Goal: Transaction & Acquisition: Purchase product/service

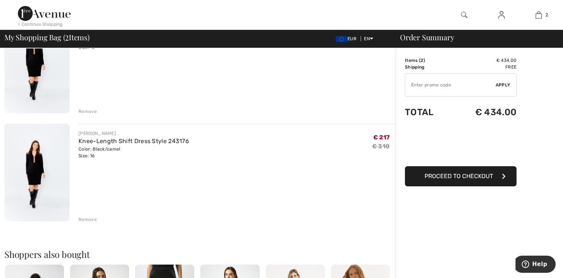
scroll to position [99, 0]
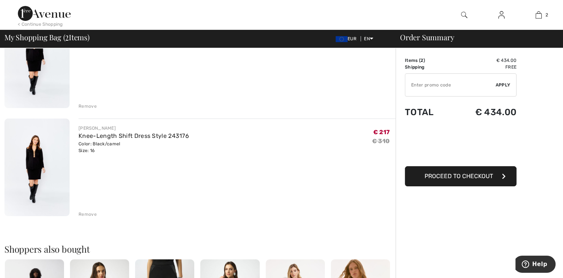
click at [91, 105] on div "Remove" at bounding box center [87, 106] width 18 height 7
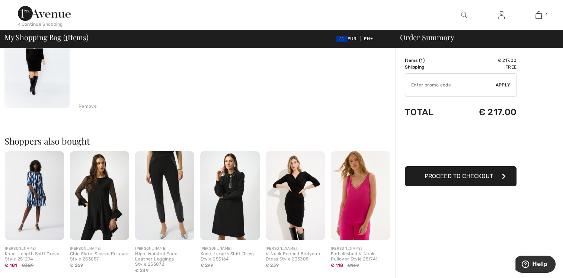
scroll to position [90, 0]
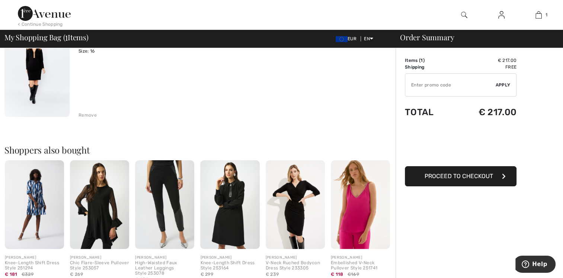
click at [81, 112] on div "Remove" at bounding box center [87, 115] width 18 height 7
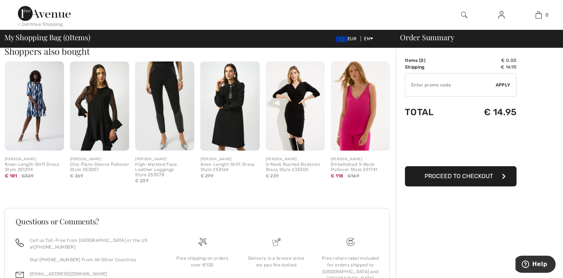
scroll to position [0, 0]
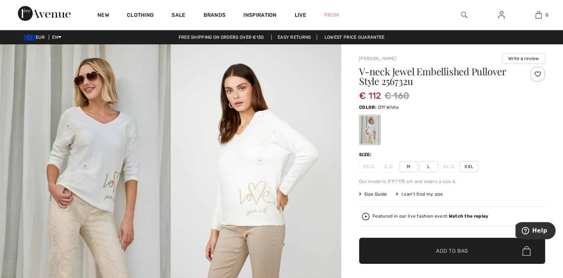
click at [467, 167] on span "XXL" at bounding box center [468, 166] width 19 height 11
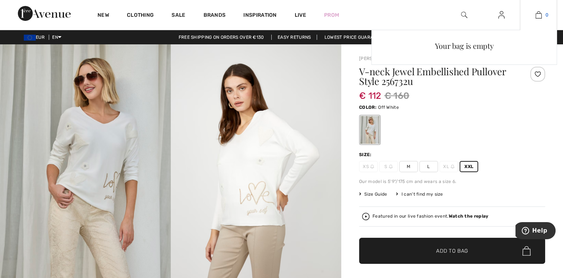
click at [537, 16] on img at bounding box center [538, 14] width 6 height 9
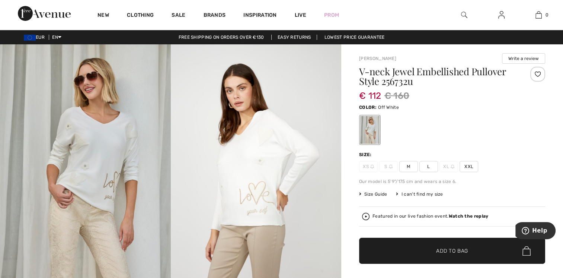
click at [250, 176] on img at bounding box center [256, 172] width 171 height 256
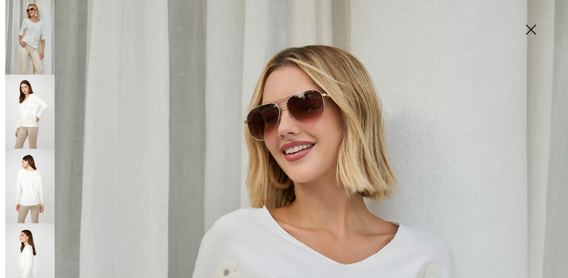
click at [532, 29] on img at bounding box center [531, 30] width 37 height 38
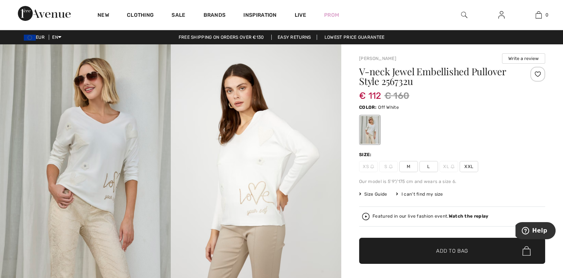
click at [472, 165] on span "XXL" at bounding box center [468, 166] width 19 height 11
click at [483, 258] on span "✔ Added to Bag Add to Bag" at bounding box center [452, 250] width 186 height 26
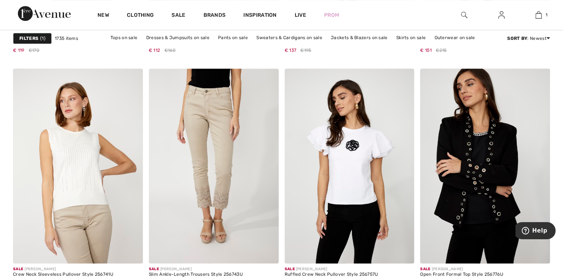
scroll to position [3373, 0]
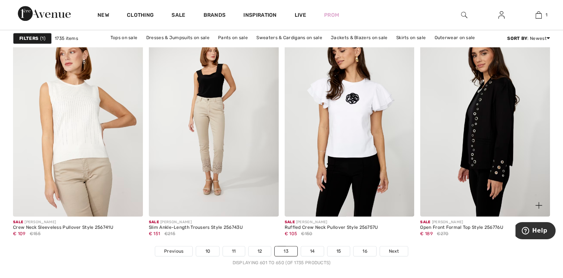
click at [481, 133] on img at bounding box center [485, 119] width 130 height 195
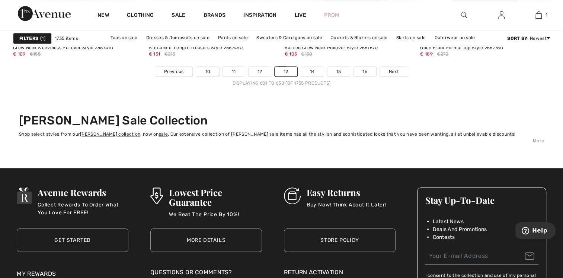
scroll to position [3572, 0]
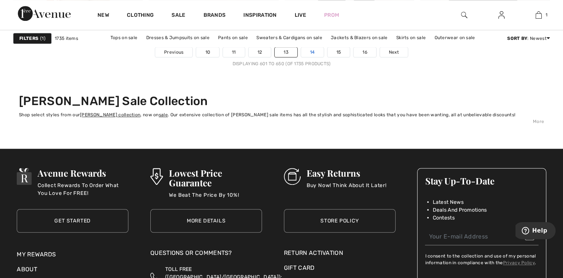
click at [309, 53] on link "14" at bounding box center [312, 52] width 23 height 10
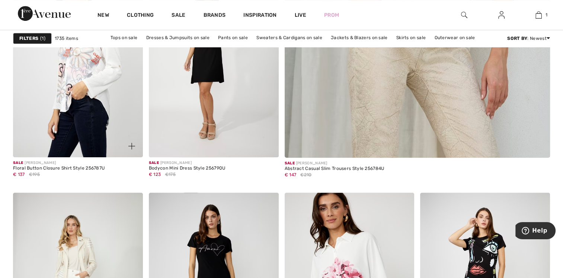
scroll to position [397, 0]
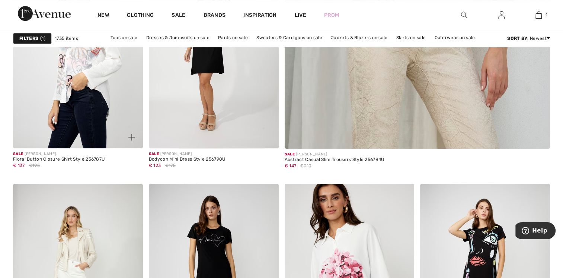
click at [97, 125] on img at bounding box center [78, 50] width 130 height 195
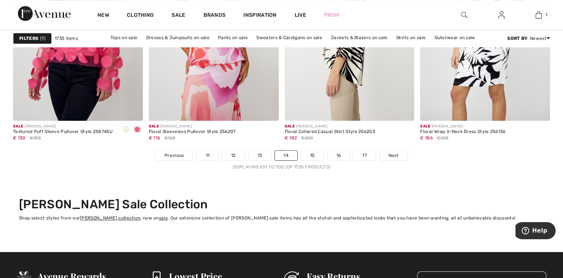
scroll to position [3472, 0]
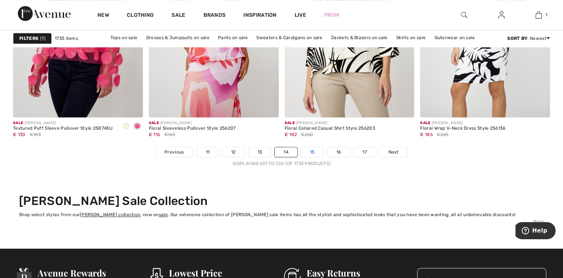
click at [316, 151] on link "15" at bounding box center [312, 152] width 23 height 10
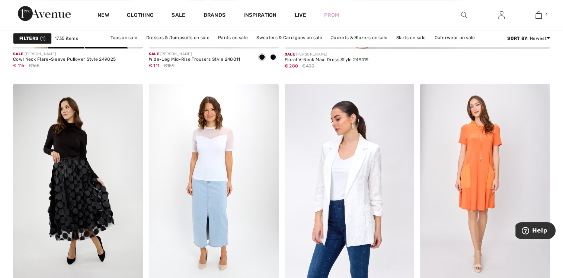
scroll to position [397, 0]
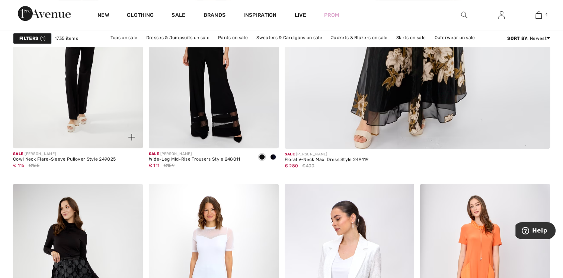
click at [76, 90] on img at bounding box center [78, 50] width 130 height 195
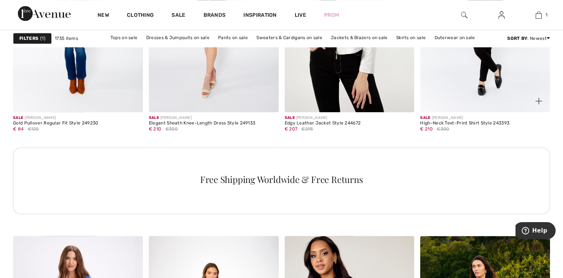
scroll to position [793, 0]
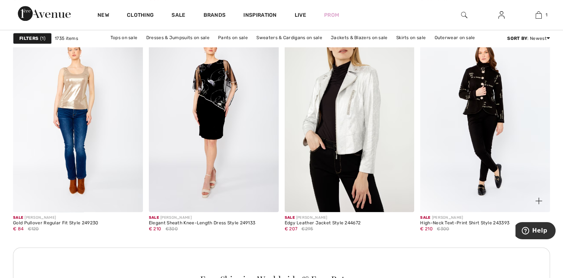
click at [485, 96] on img at bounding box center [485, 114] width 130 height 195
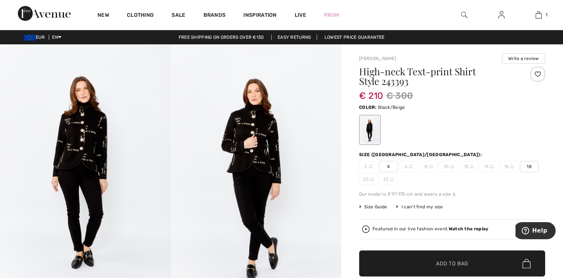
click at [247, 158] on img at bounding box center [256, 172] width 171 height 256
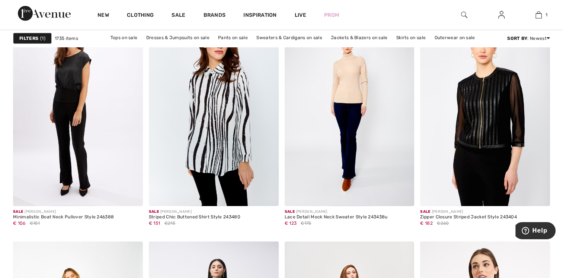
scroll to position [2381, 0]
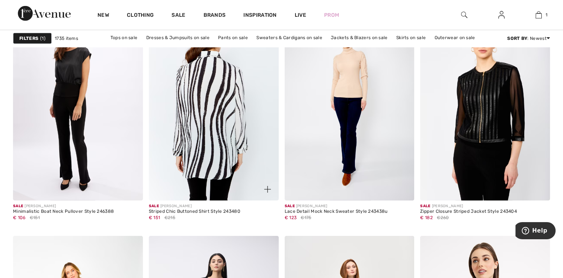
click at [224, 142] on img at bounding box center [214, 103] width 130 height 195
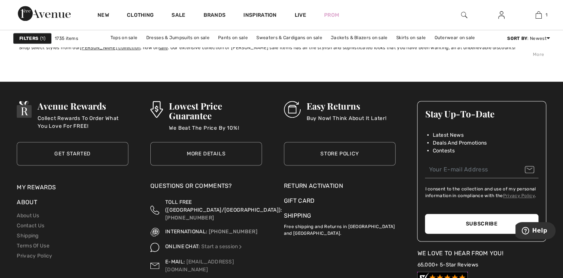
scroll to position [3670, 0]
